Goal: Task Accomplishment & Management: Use online tool/utility

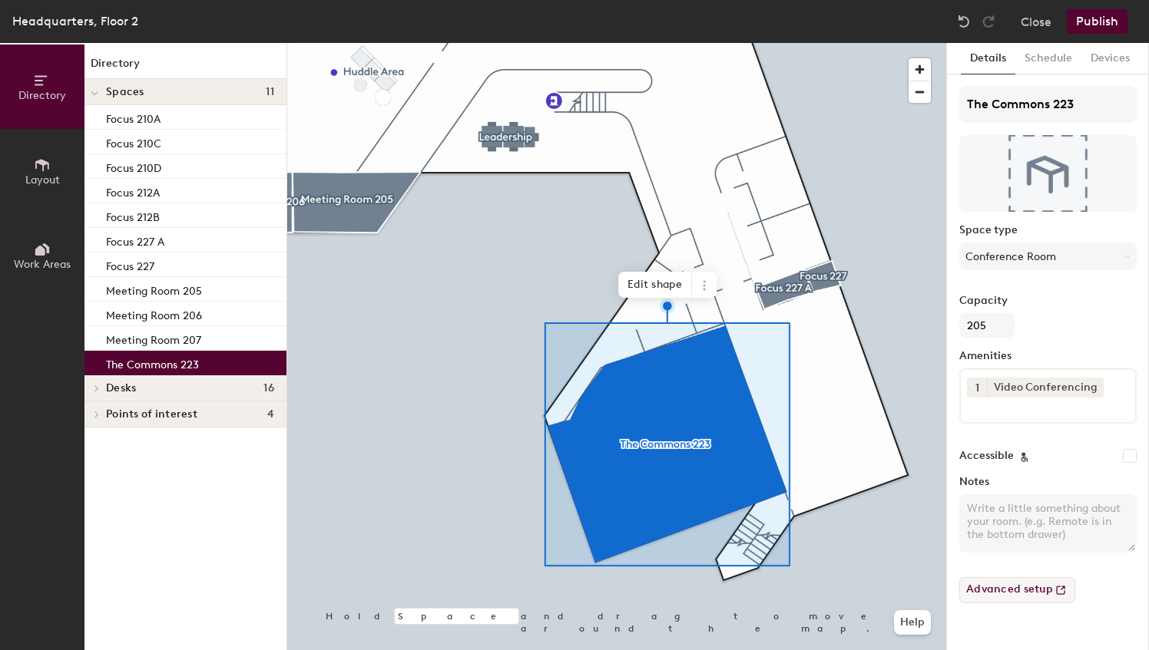
click at [1010, 587] on button "Advanced setup" at bounding box center [1017, 590] width 116 height 26
click at [1046, 57] on button "Schedule" at bounding box center [1048, 58] width 66 height 31
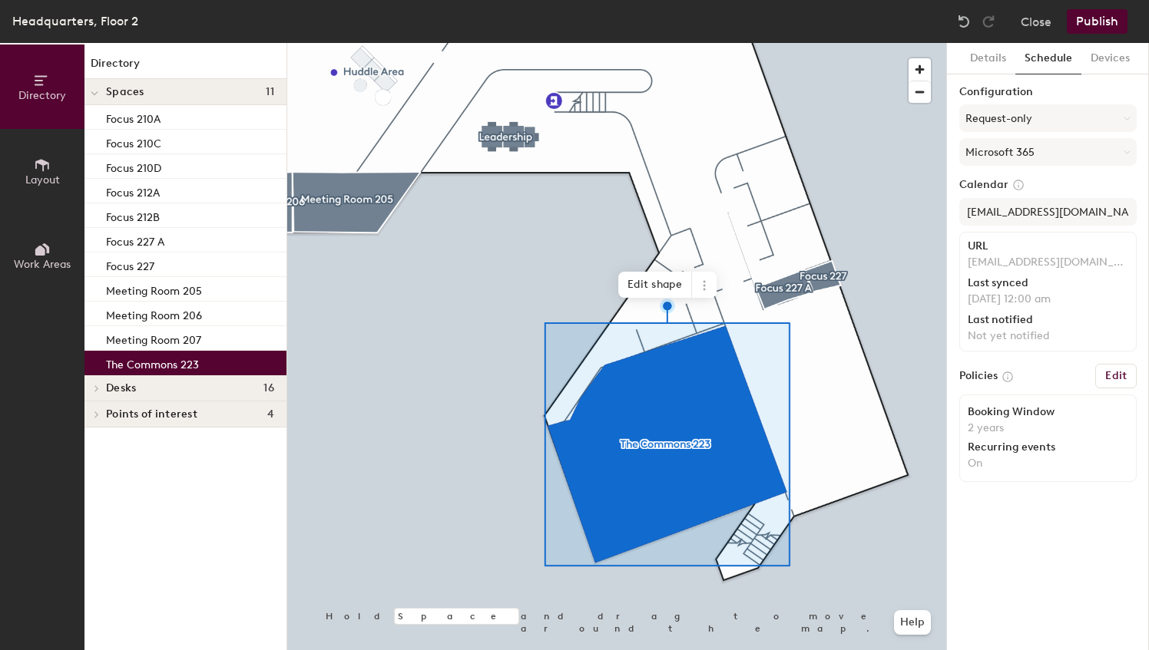
click at [1046, 57] on button "Schedule" at bounding box center [1048, 58] width 66 height 31
click at [1123, 375] on h6 "Edit" at bounding box center [1115, 376] width 21 height 12
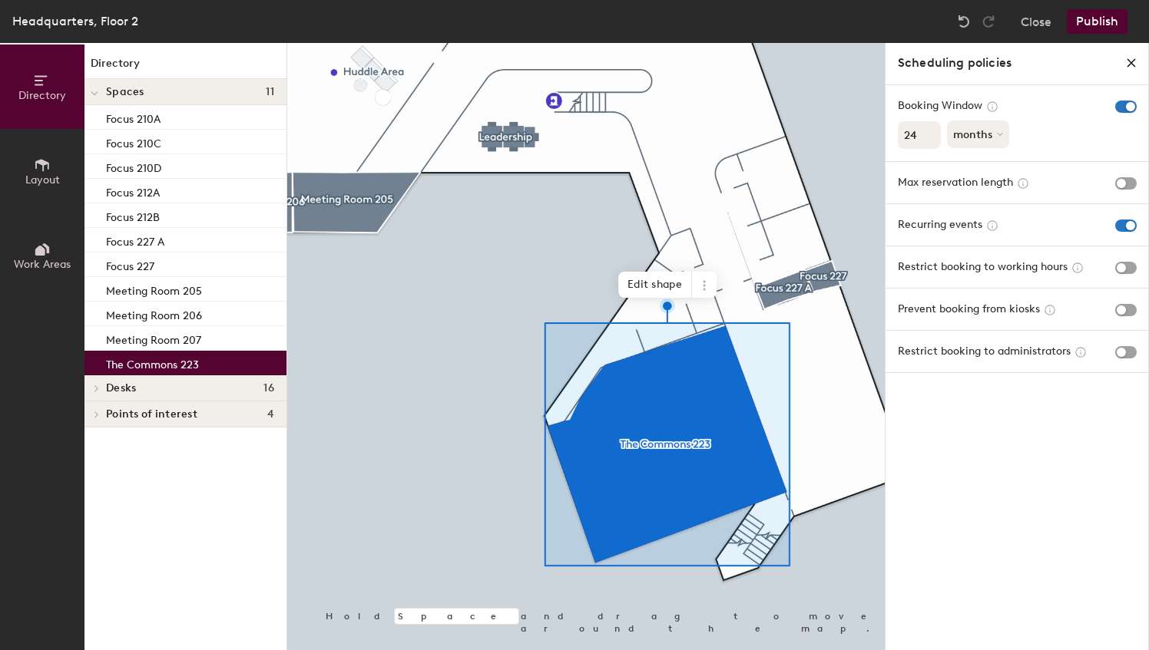
click at [1133, 62] on icon "close policies" at bounding box center [1131, 63] width 12 height 12
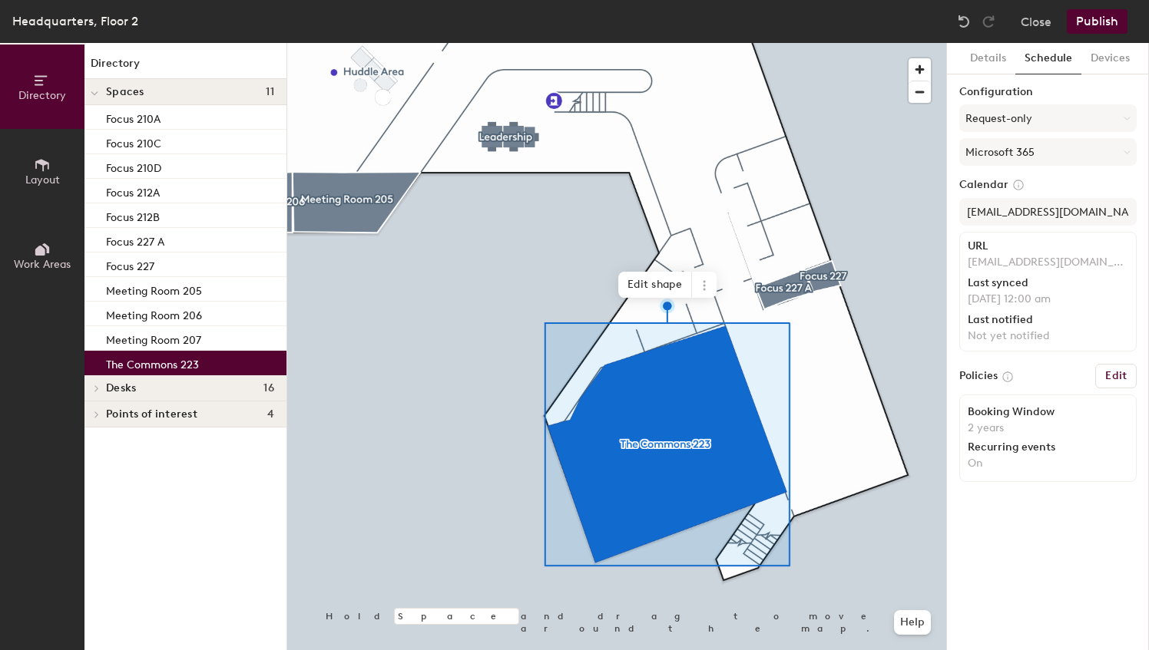
click at [1043, 55] on button "Schedule" at bounding box center [1048, 58] width 66 height 31
click at [1012, 117] on button "Request-only" at bounding box center [1047, 118] width 177 height 28
click at [1006, 177] on div "Scheduled" at bounding box center [1048, 179] width 176 height 23
click at [1096, 22] on button "Publish" at bounding box center [1096, 21] width 61 height 25
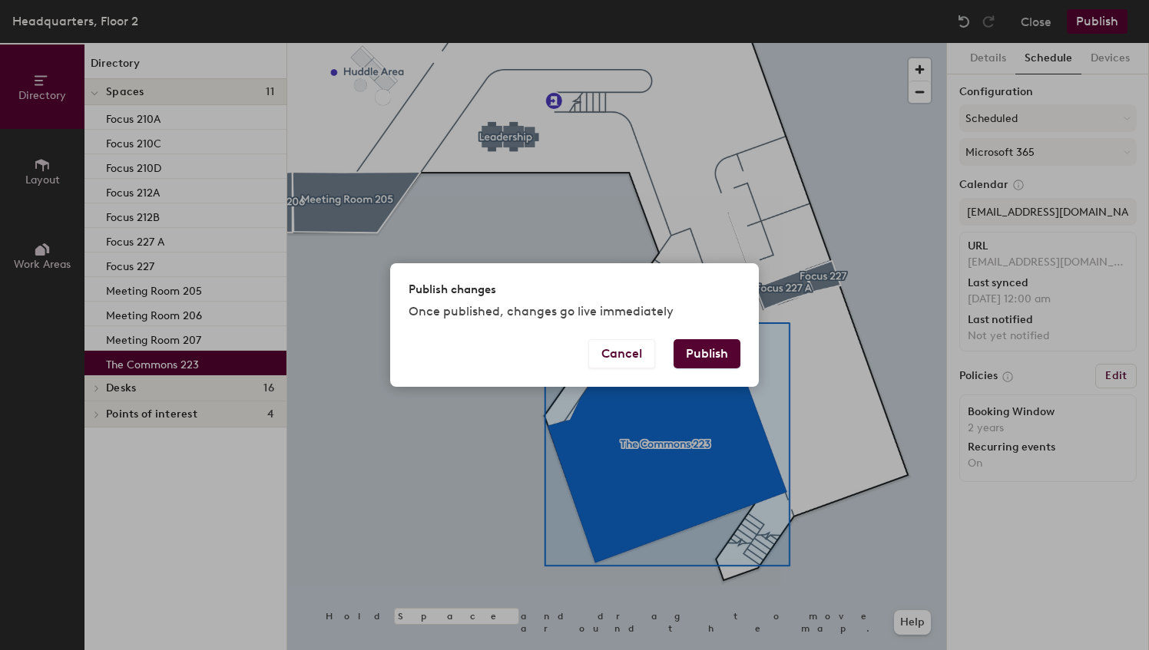
click at [724, 355] on button "Publish" at bounding box center [706, 353] width 67 height 29
